Goal: Transaction & Acquisition: Purchase product/service

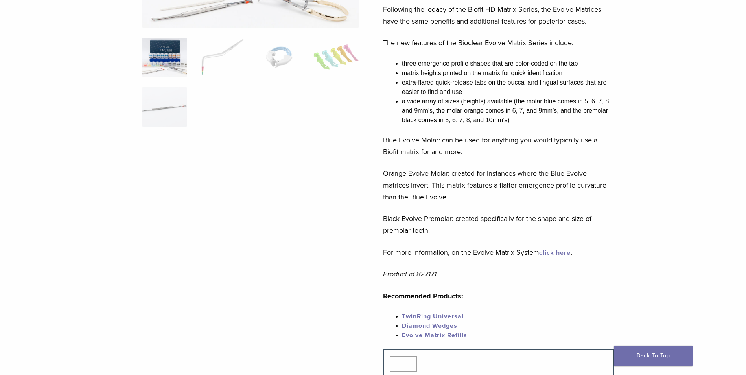
scroll to position [236, 0]
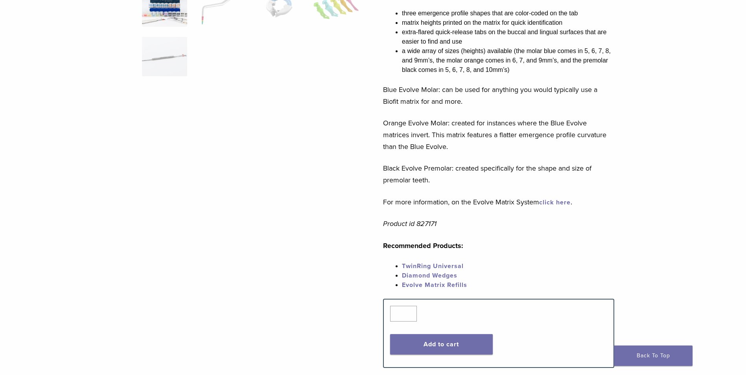
click at [557, 202] on link "click here" at bounding box center [554, 203] width 31 height 8
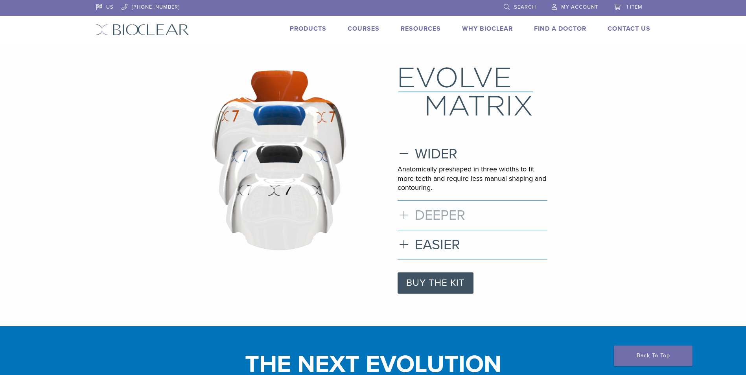
click at [445, 218] on h3 "DEEPER" at bounding box center [473, 215] width 150 height 17
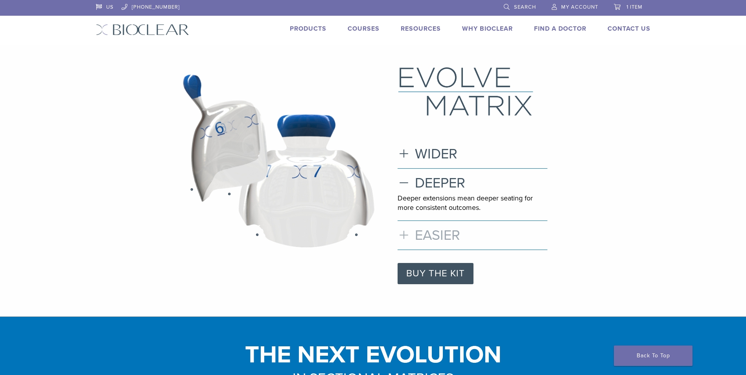
click at [442, 233] on h3 "EASIER" at bounding box center [473, 235] width 150 height 17
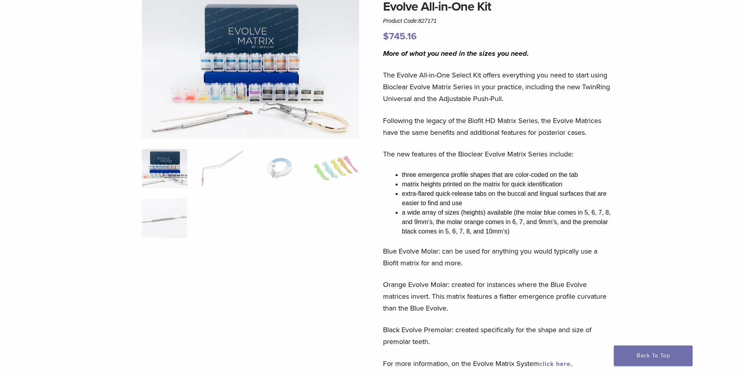
scroll to position [39, 0]
